Goal: Subscribe to service/newsletter: Subscribe to service/newsletter

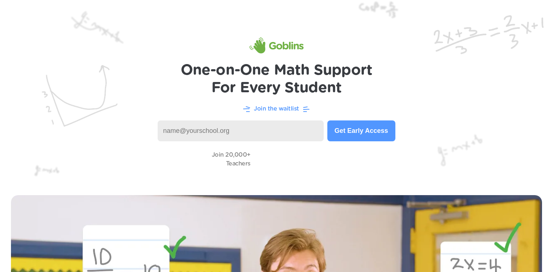
scroll to position [4, 0]
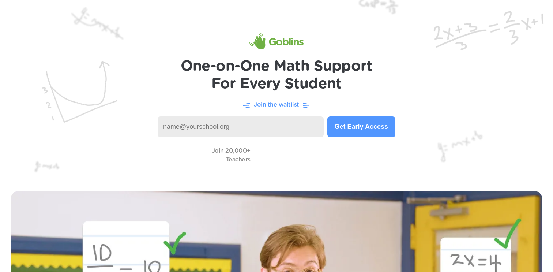
click at [272, 124] on input at bounding box center [241, 126] width 166 height 21
click at [403, 91] on img at bounding box center [276, 88] width 553 height 184
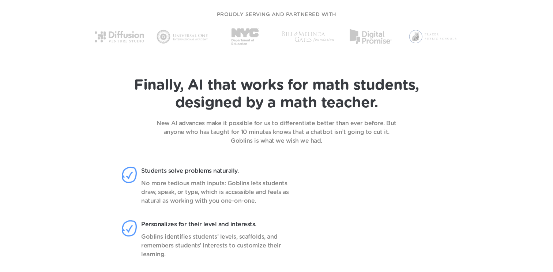
scroll to position [388, 0]
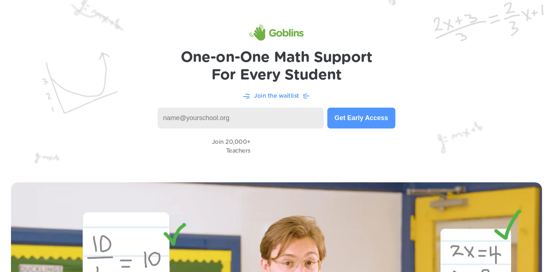
scroll to position [19, 0]
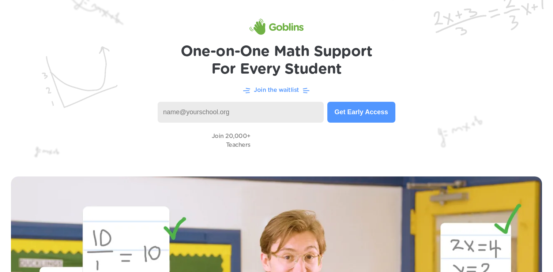
click at [265, 108] on input at bounding box center [241, 112] width 166 height 21
click at [345, 76] on h1 "One-on-One Math Support For Every Student" at bounding box center [277, 60] width 192 height 35
click at [280, 104] on input at bounding box center [241, 112] width 166 height 21
click at [289, 108] on input at bounding box center [241, 112] width 166 height 21
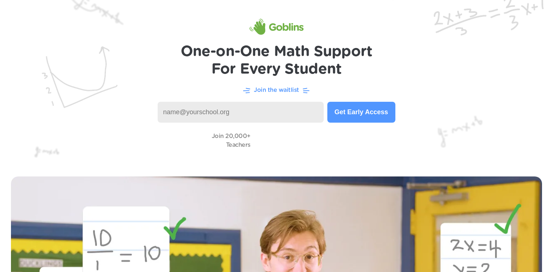
type input "h"
click at [363, 113] on button "Get Early Access" at bounding box center [362, 112] width 68 height 21
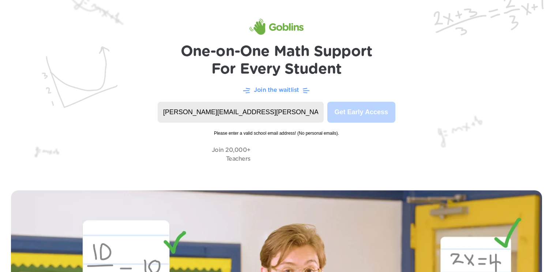
click at [287, 109] on input "john.meng@gmail.com" at bounding box center [241, 112] width 166 height 21
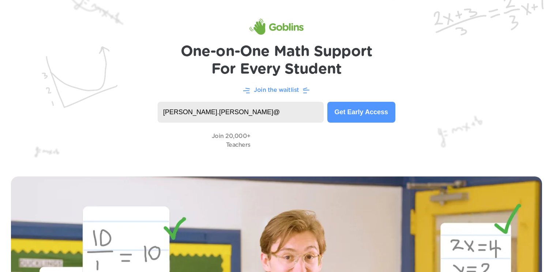
type input "john.meng@det.nsw.edu.au"
click at [353, 107] on button "Get Early Access" at bounding box center [362, 112] width 68 height 21
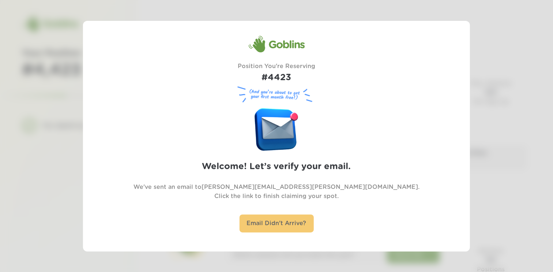
click at [266, 223] on div "Email Didn't Arrive?" at bounding box center [276, 223] width 74 height 18
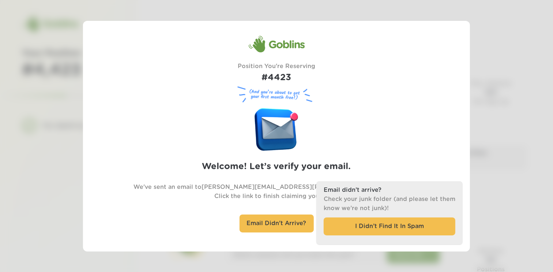
click at [484, 203] on div at bounding box center [276, 136] width 553 height 272
